Goal: Navigation & Orientation: Find specific page/section

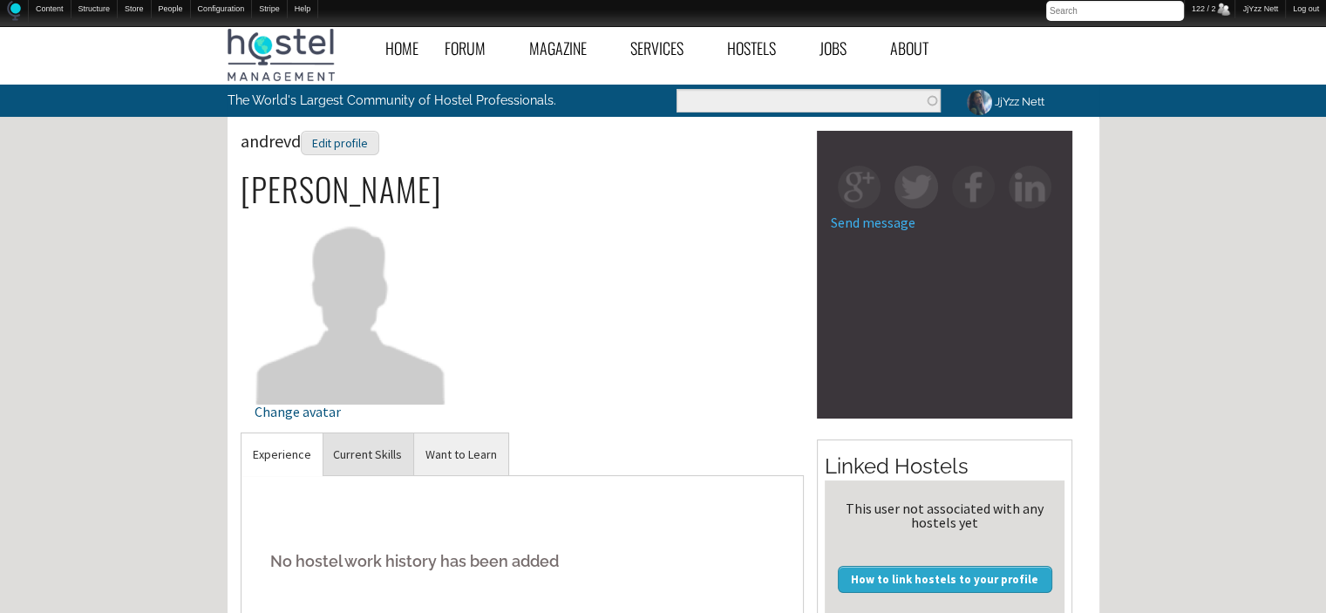
click at [372, 459] on link "Current Skills" at bounding box center [368, 454] width 92 height 43
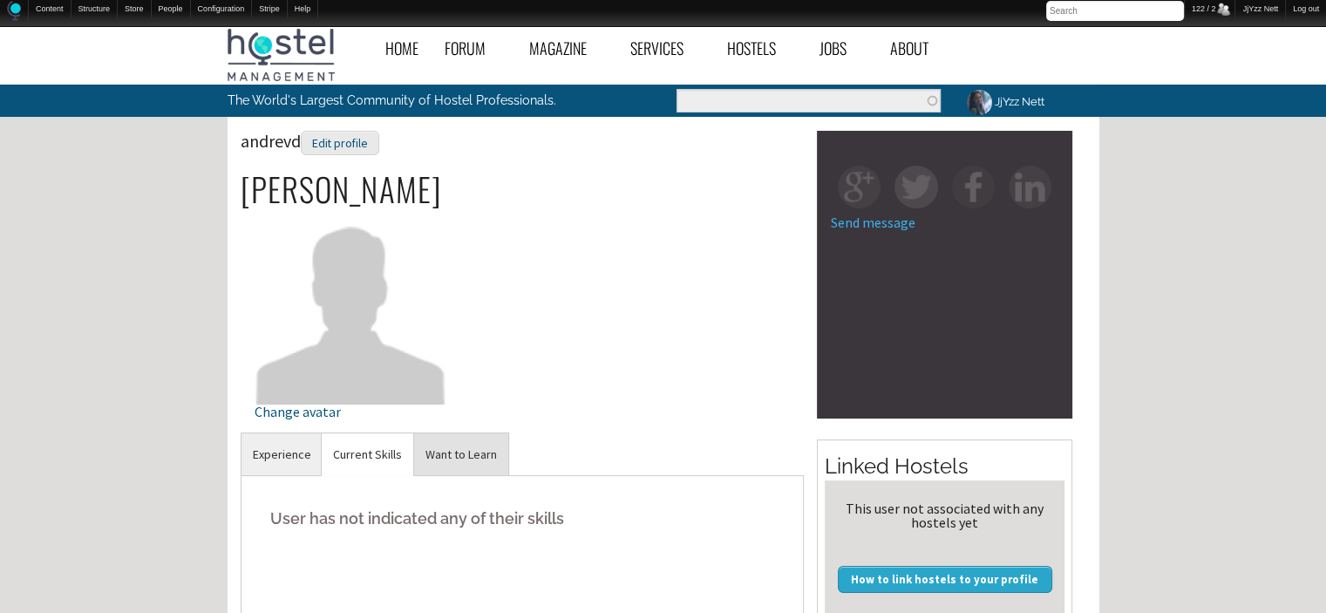
click at [443, 463] on link "Want to Learn" at bounding box center [461, 454] width 94 height 43
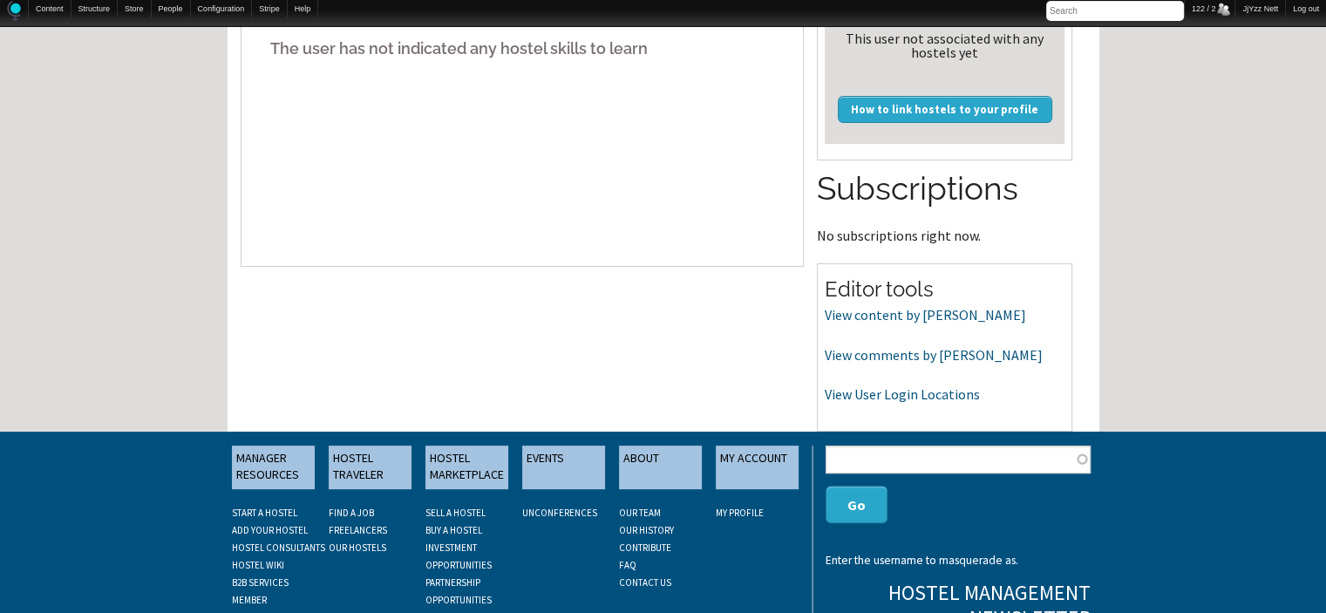
scroll to position [488, 0]
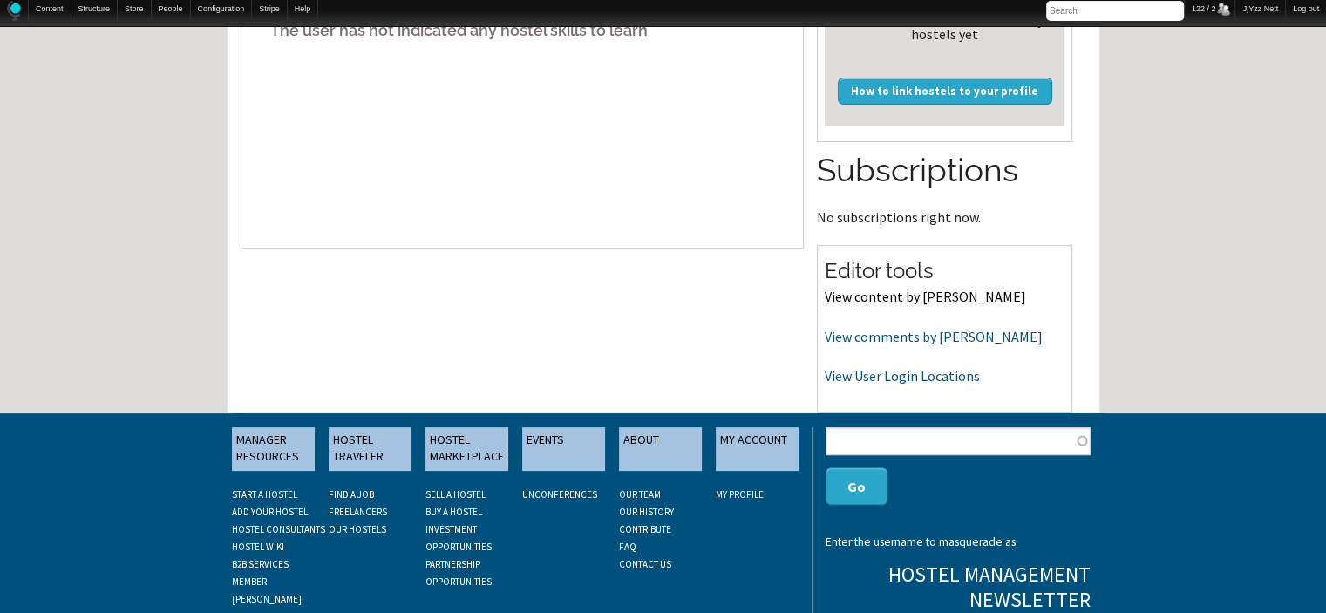
click at [879, 295] on link "View content by andrevd" at bounding box center [925, 296] width 201 height 17
click at [861, 335] on link "View comments by andrevd" at bounding box center [934, 336] width 218 height 17
click at [867, 379] on link "View User Login Locations" at bounding box center [902, 375] width 155 height 17
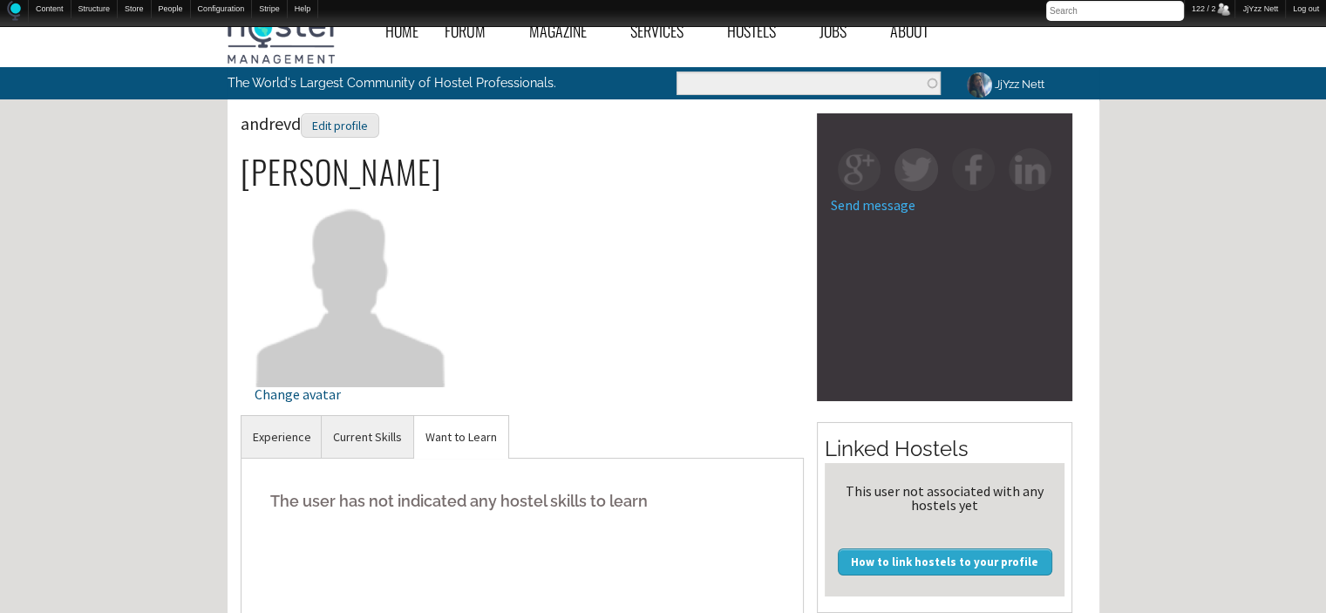
scroll to position [0, 0]
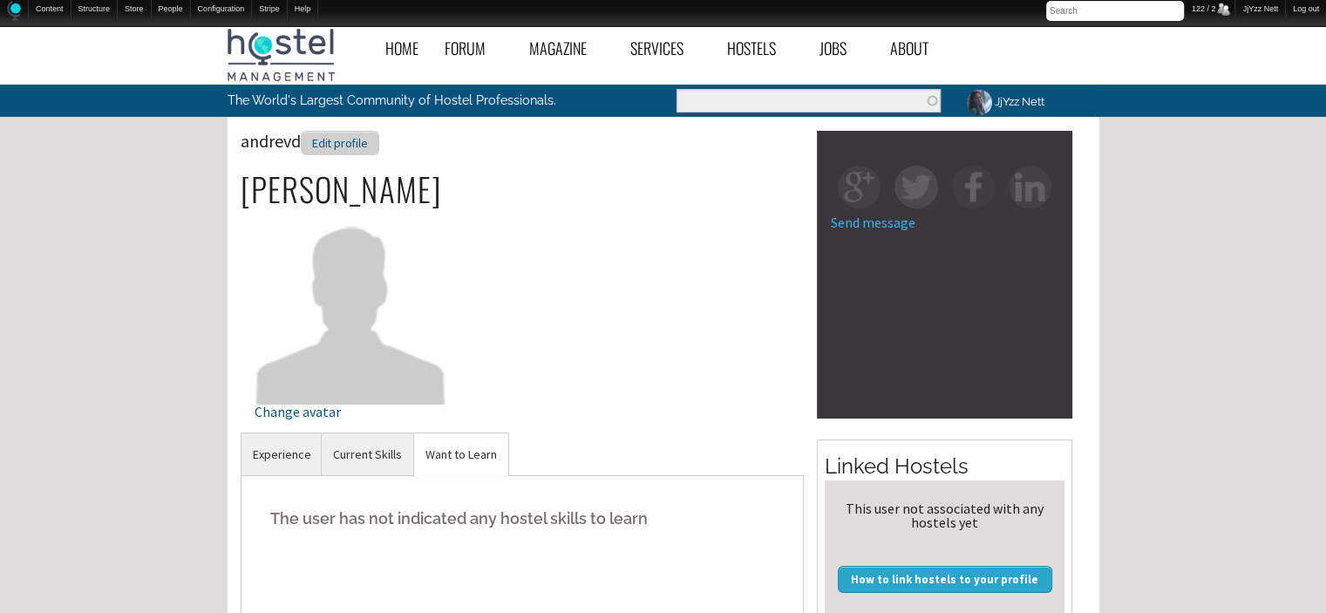
click at [341, 135] on div "Edit profile" at bounding box center [340, 143] width 78 height 25
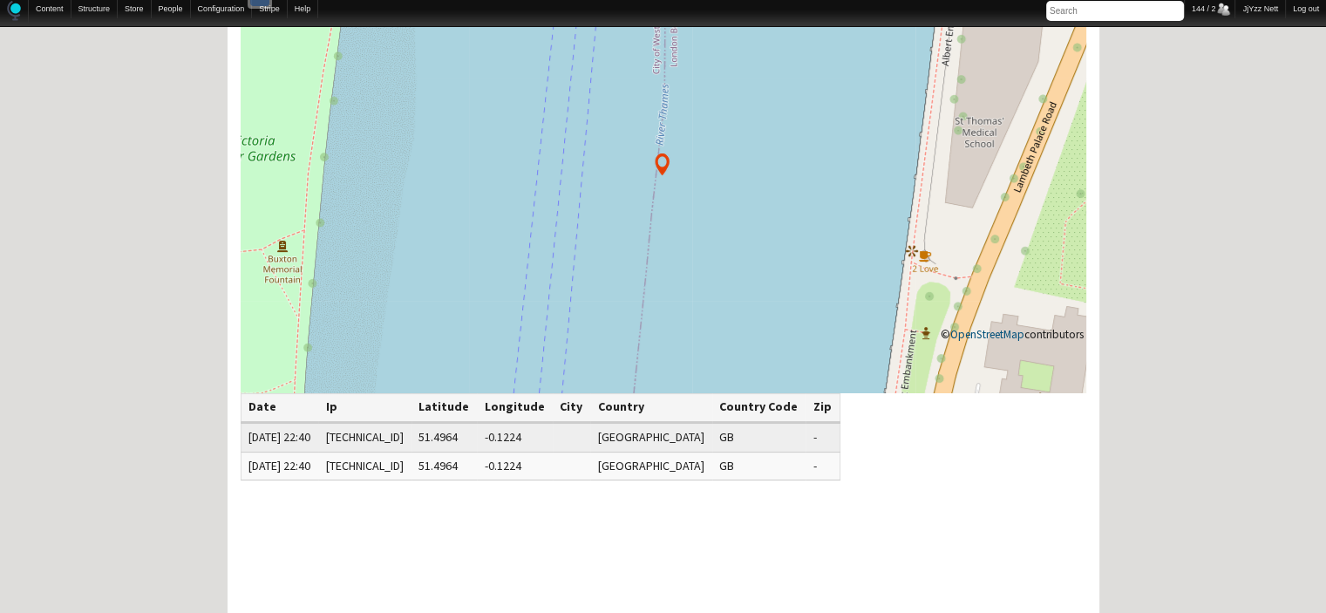
scroll to position [174, 0]
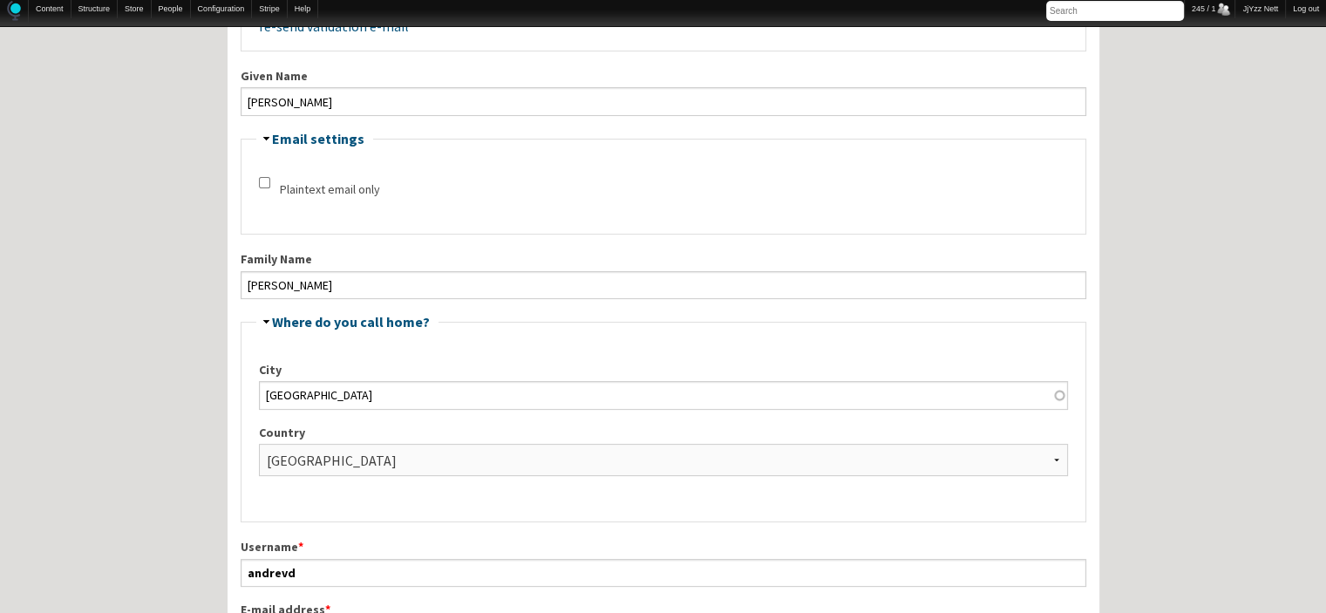
scroll to position [418, 0]
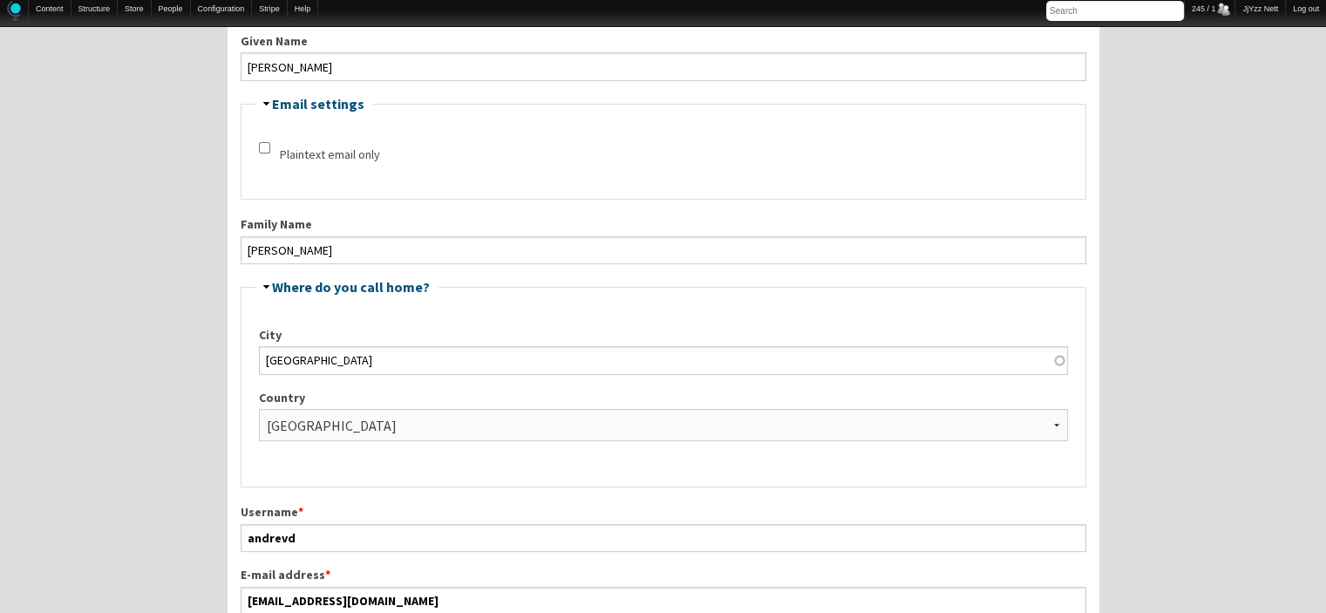
drag, startPoint x: 268, startPoint y: 435, endPoint x: 725, endPoint y: 339, distance: 466.7
click at [725, 339] on label "City" at bounding box center [663, 335] width 809 height 18
click at [725, 346] on input "Belfast" at bounding box center [663, 360] width 809 height 28
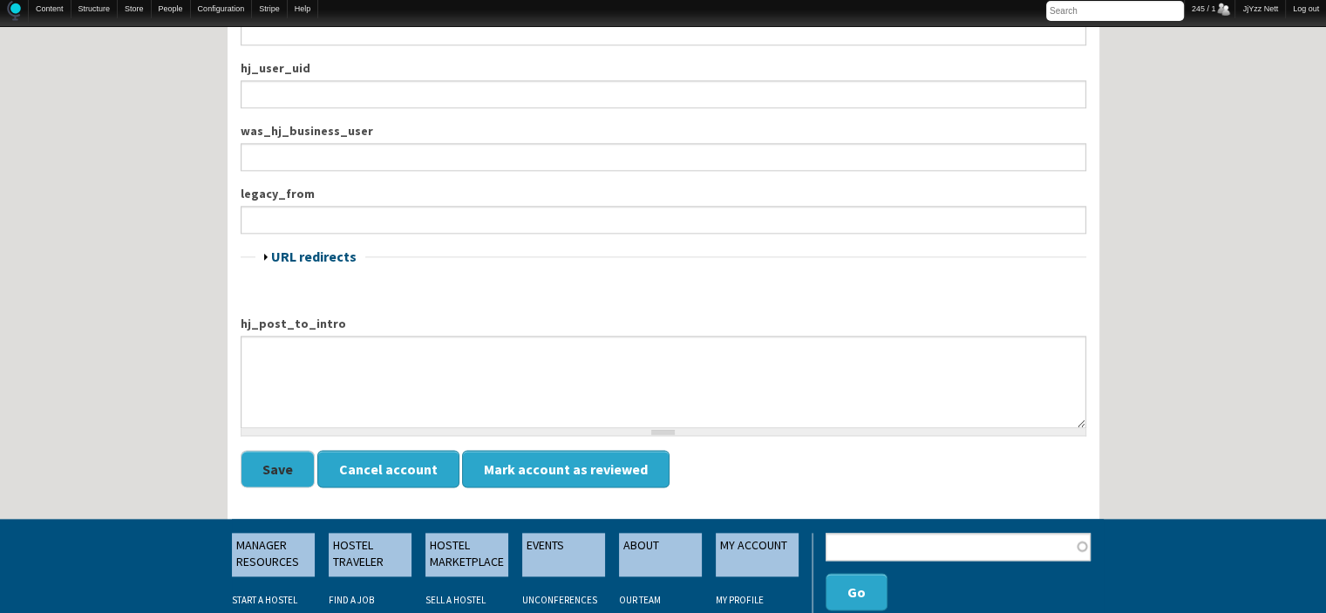
scroll to position [2299, 0]
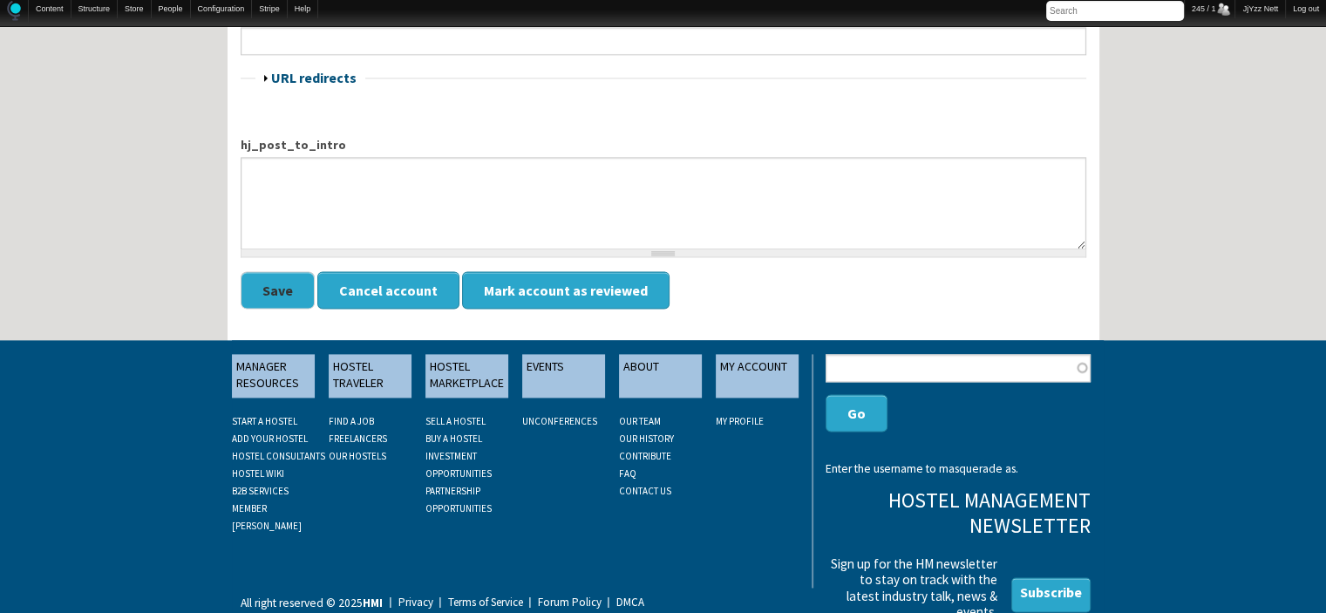
click at [1309, 533] on footer "MANAGER RESOURCES START A HOSTEL ADD YOUR HOSTEL HOSTEL CONSULTANTS HOSTEL WIKI…" at bounding box center [663, 481] width 1326 height 282
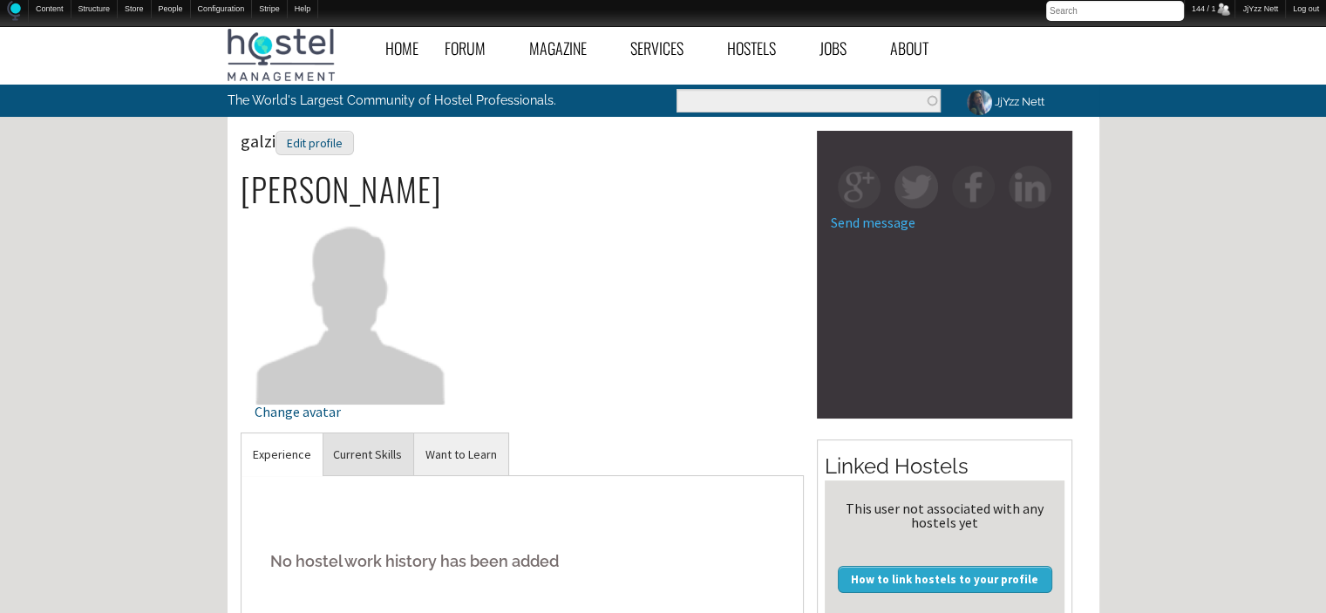
click at [363, 461] on link "Current Skills" at bounding box center [368, 454] width 92 height 43
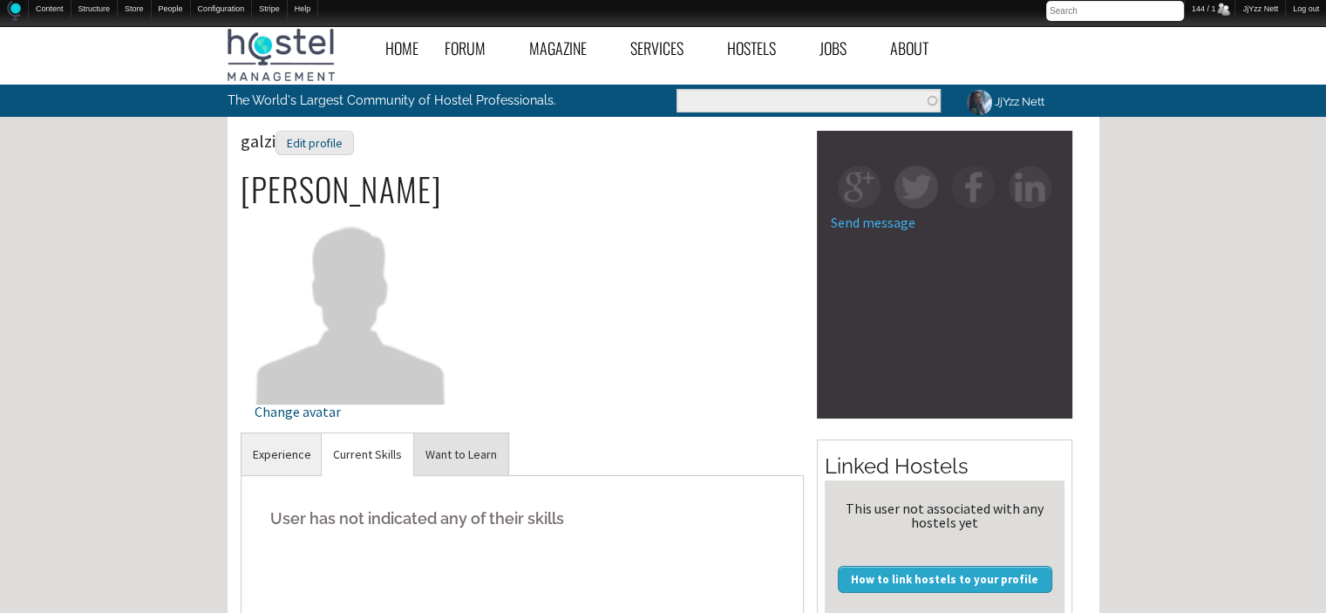
click at [438, 452] on link "Want to Learn" at bounding box center [461, 454] width 94 height 43
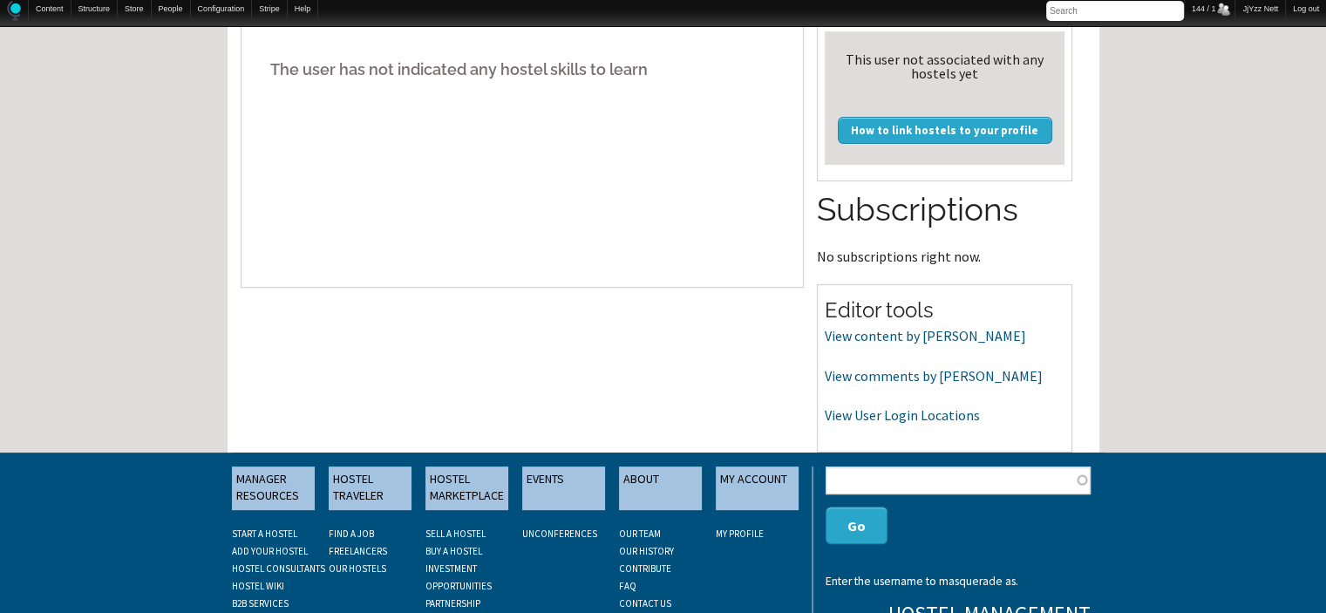
scroll to position [453, 0]
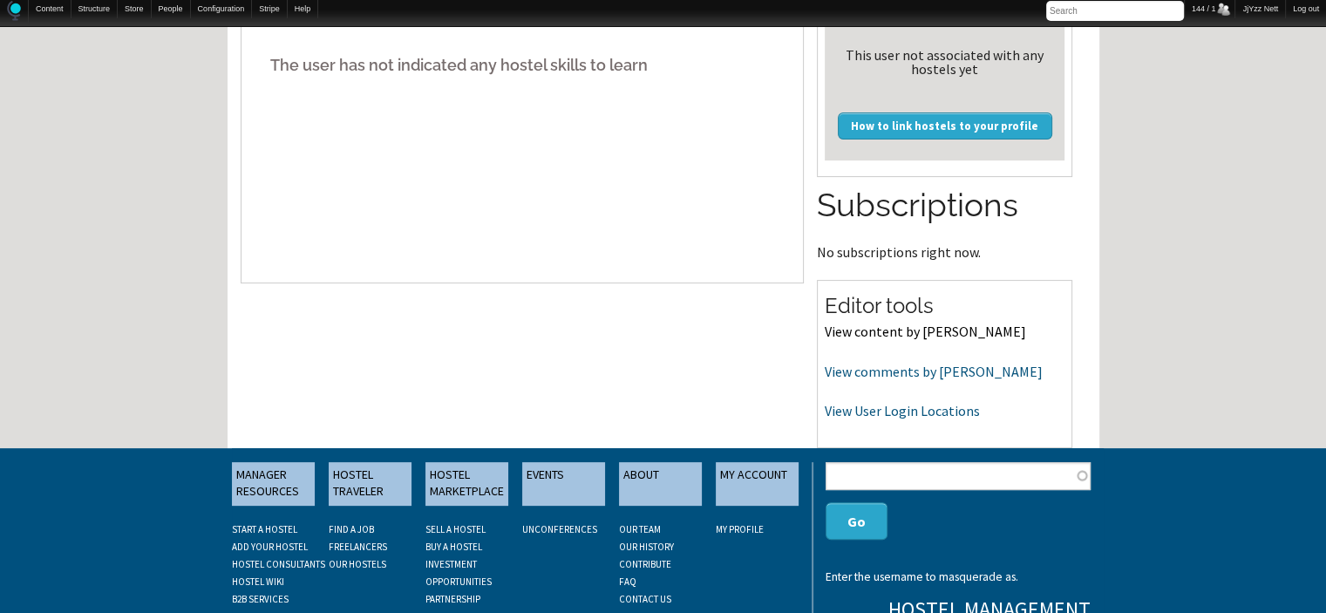
click at [898, 329] on link "View content by [PERSON_NAME]" at bounding box center [925, 331] width 201 height 17
click at [913, 377] on link "View comments by [PERSON_NAME]" at bounding box center [934, 371] width 218 height 17
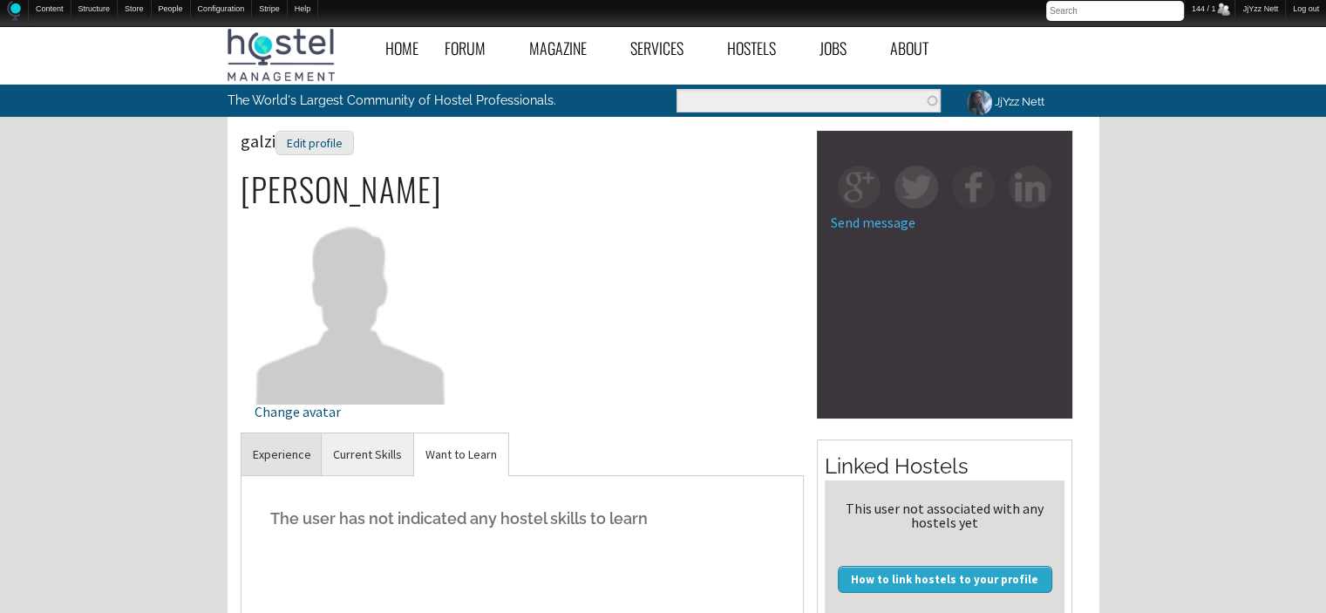
click at [295, 445] on link "Experience" at bounding box center [281, 454] width 81 height 43
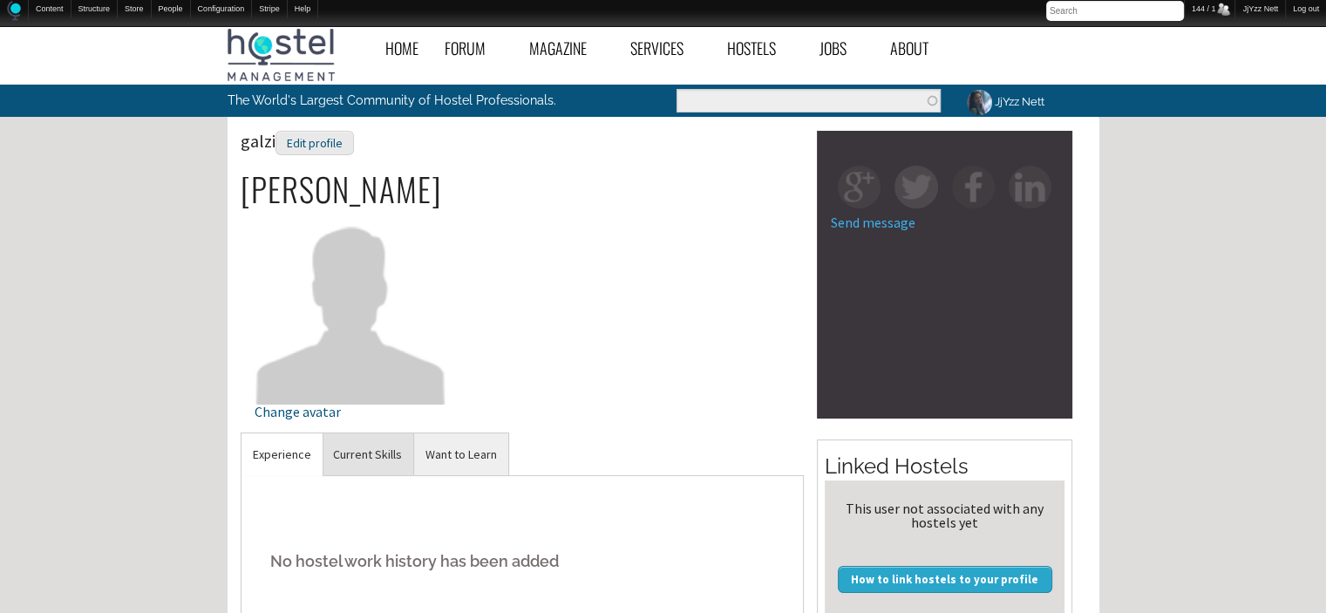
click at [353, 443] on link "Current Skills" at bounding box center [368, 454] width 92 height 43
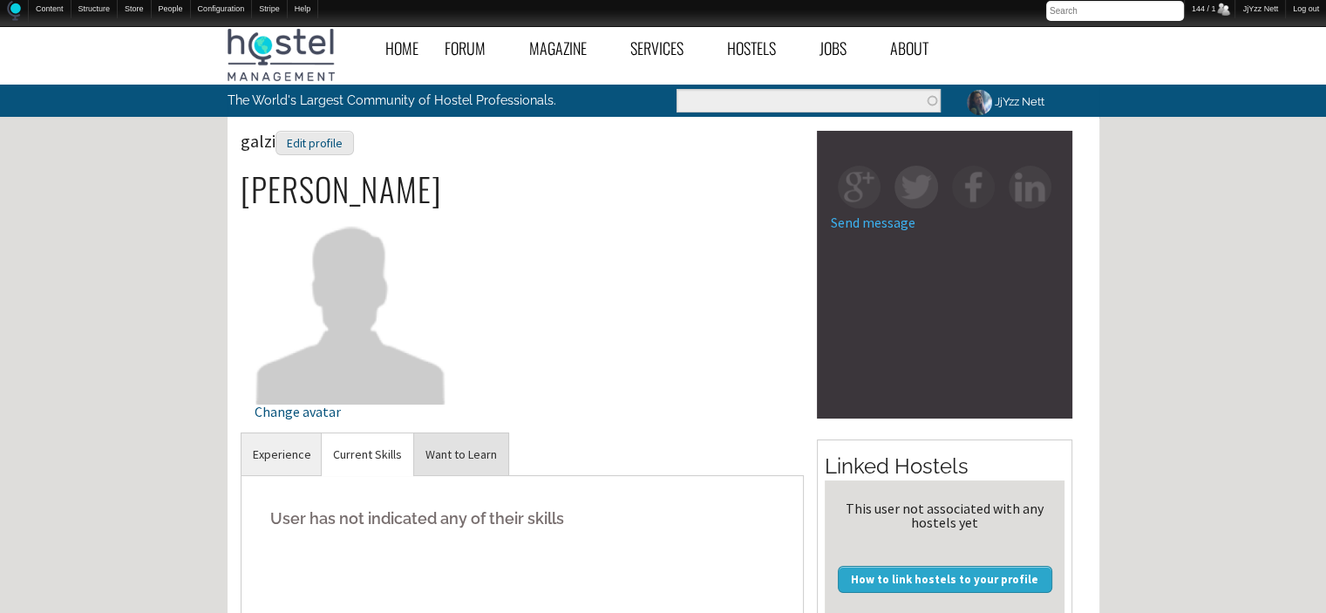
click at [446, 448] on link "Want to Learn" at bounding box center [461, 454] width 94 height 43
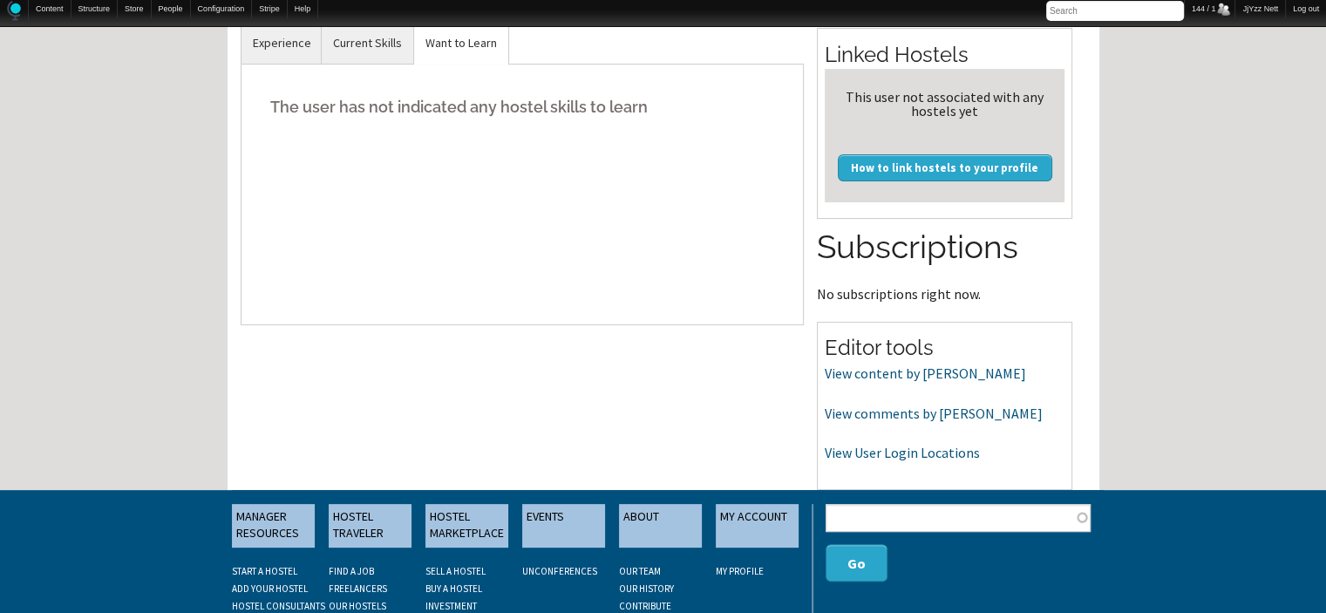
scroll to position [418, 0]
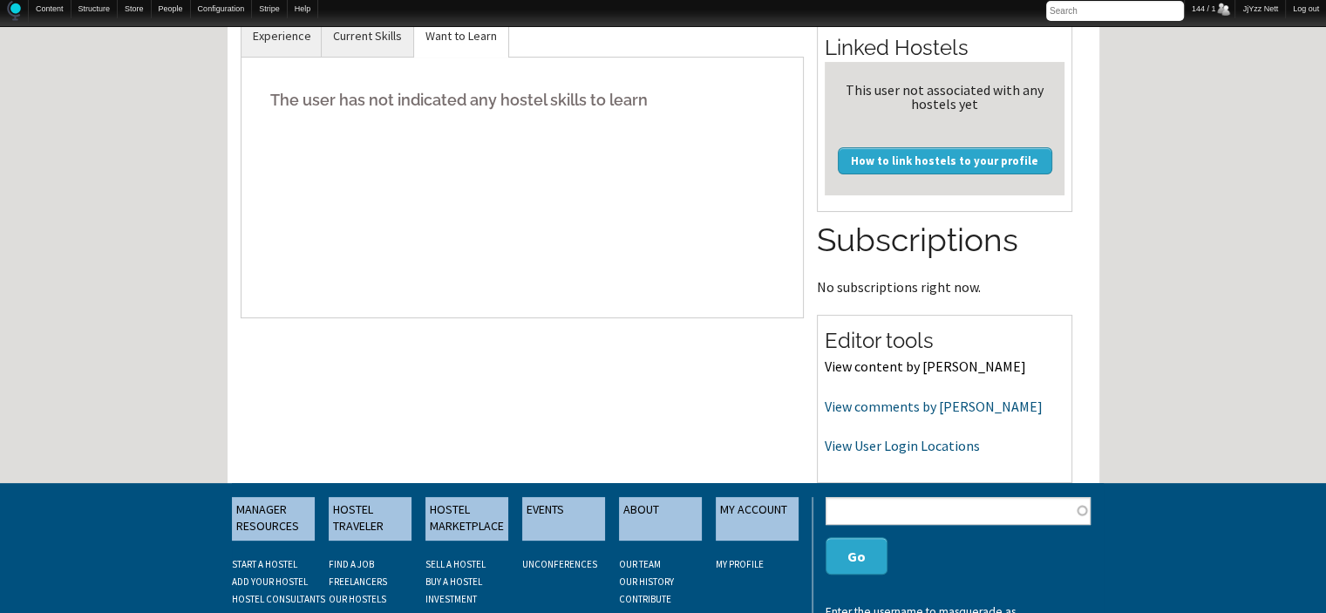
click at [892, 357] on link "View content by [PERSON_NAME]" at bounding box center [925, 365] width 201 height 17
click at [864, 404] on link "View comments by [PERSON_NAME]" at bounding box center [934, 405] width 218 height 17
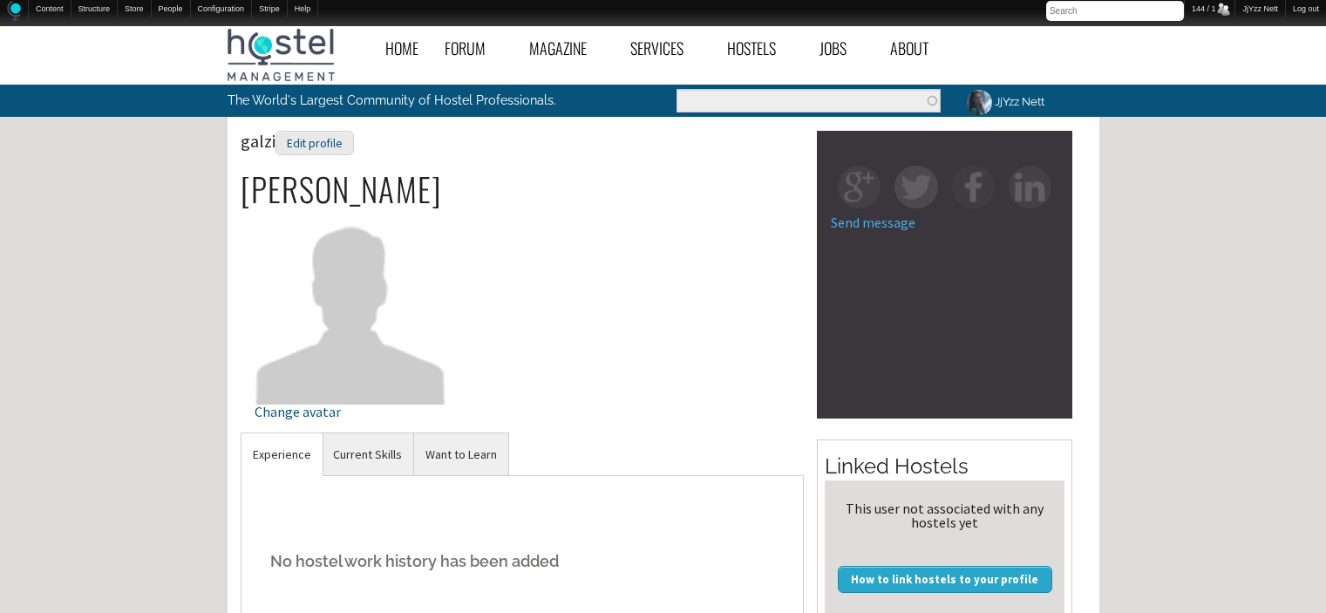
scroll to position [418, 0]
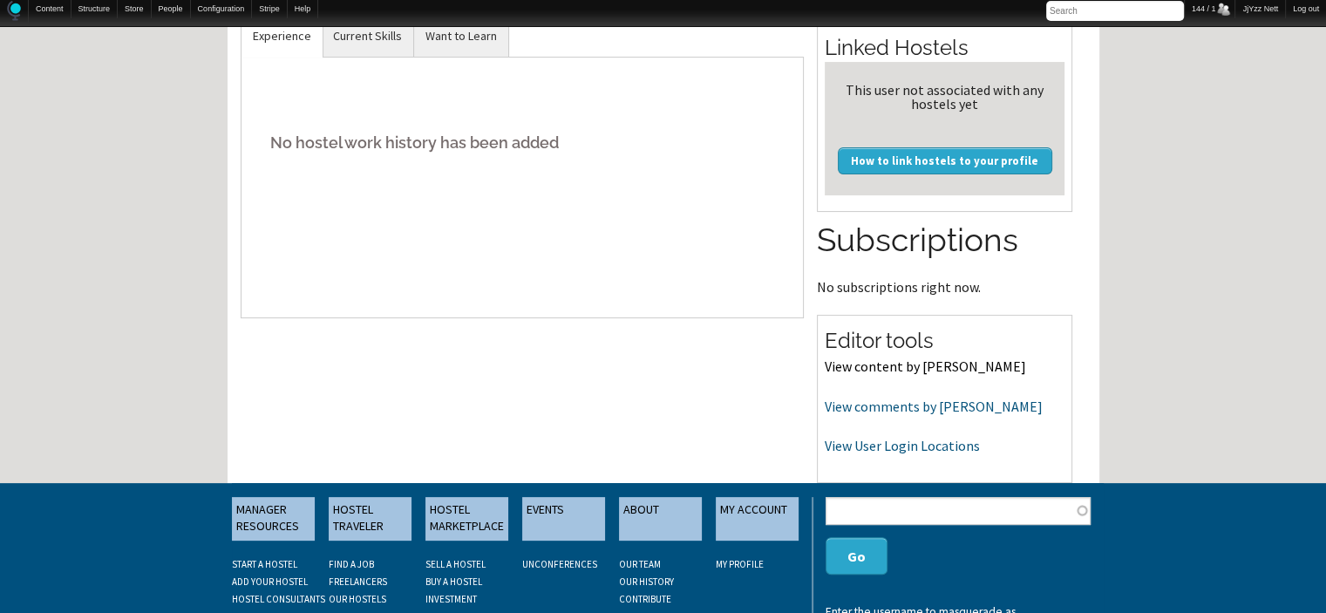
click at [864, 365] on link "View content by [PERSON_NAME]" at bounding box center [925, 365] width 201 height 17
click at [479, 93] on p at bounding box center [523, 85] width 536 height 28
